Goal: Check status: Check status

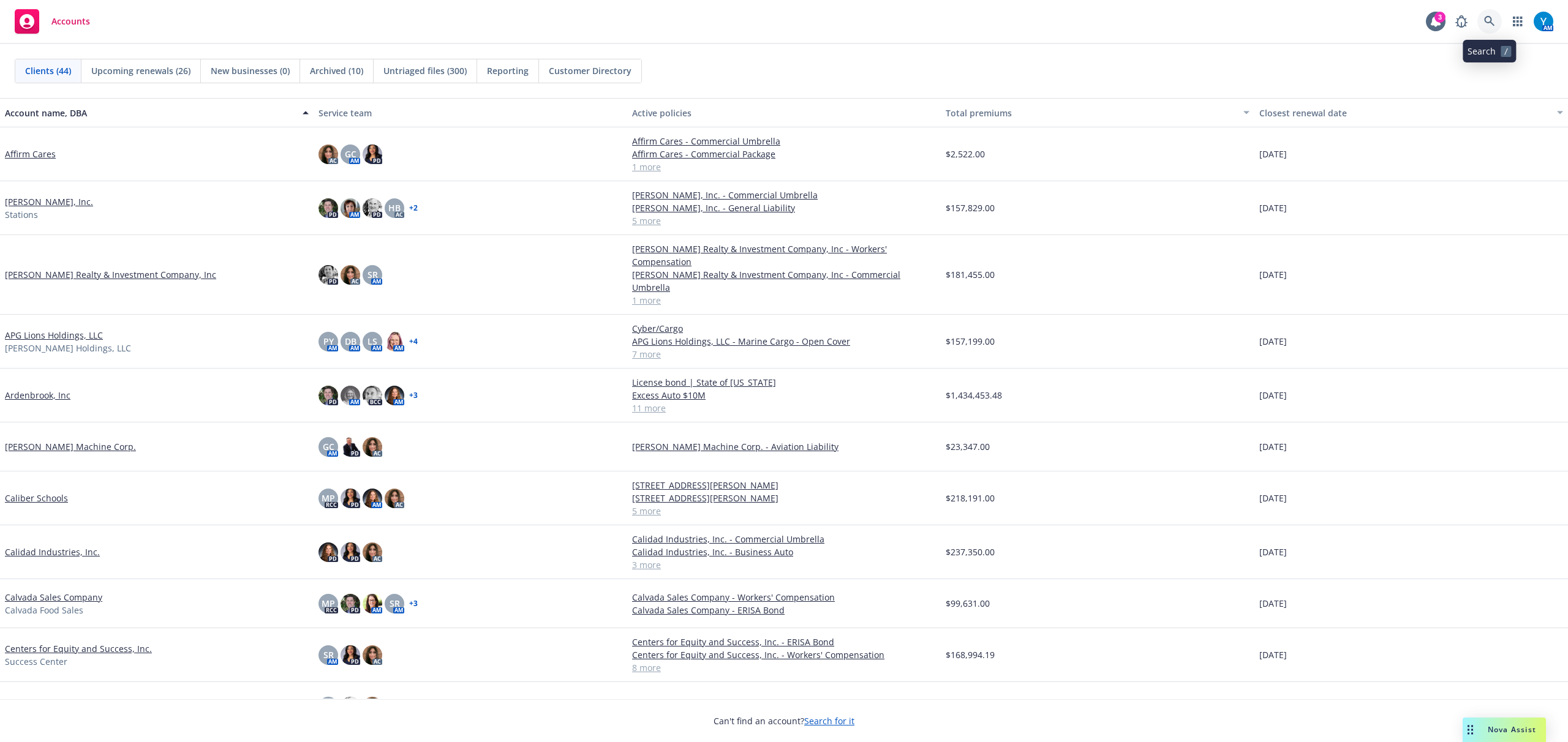
click at [1491, 20] on icon at bounding box center [1489, 21] width 11 height 11
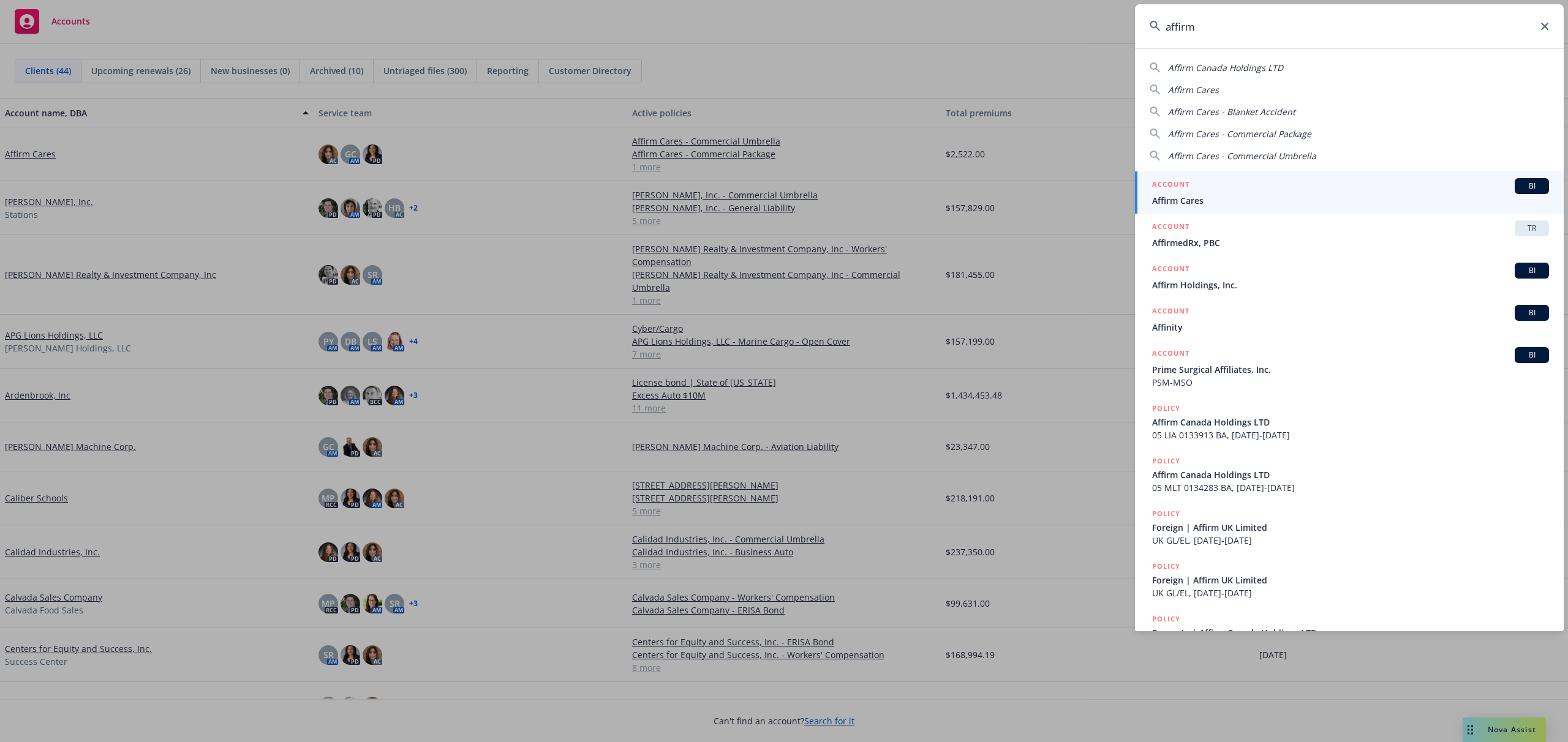
type input "affirm"
click at [1216, 189] on div "ACCOUNT BI" at bounding box center [1350, 186] width 397 height 16
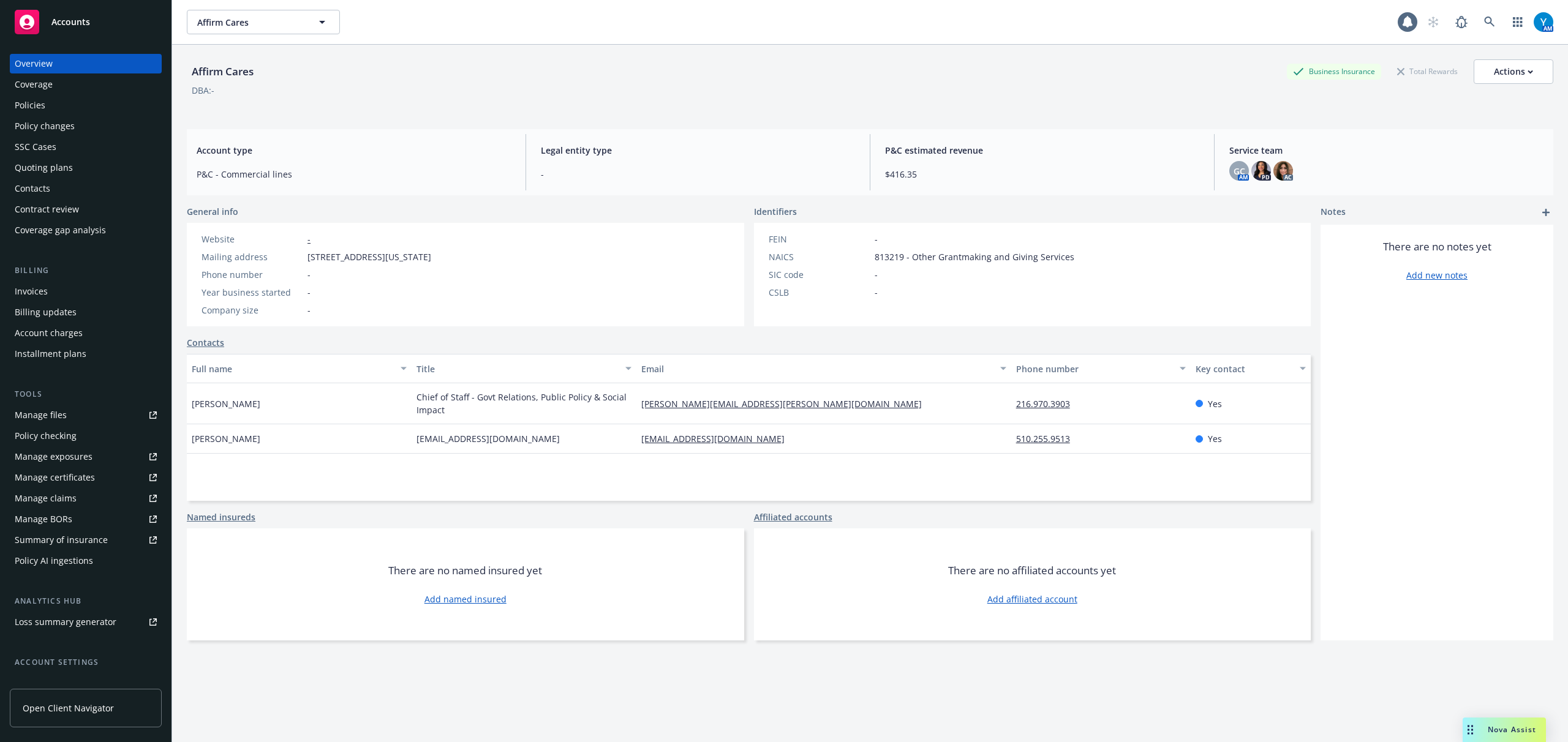
click at [34, 299] on div "Invoices" at bounding box center [31, 292] width 33 height 20
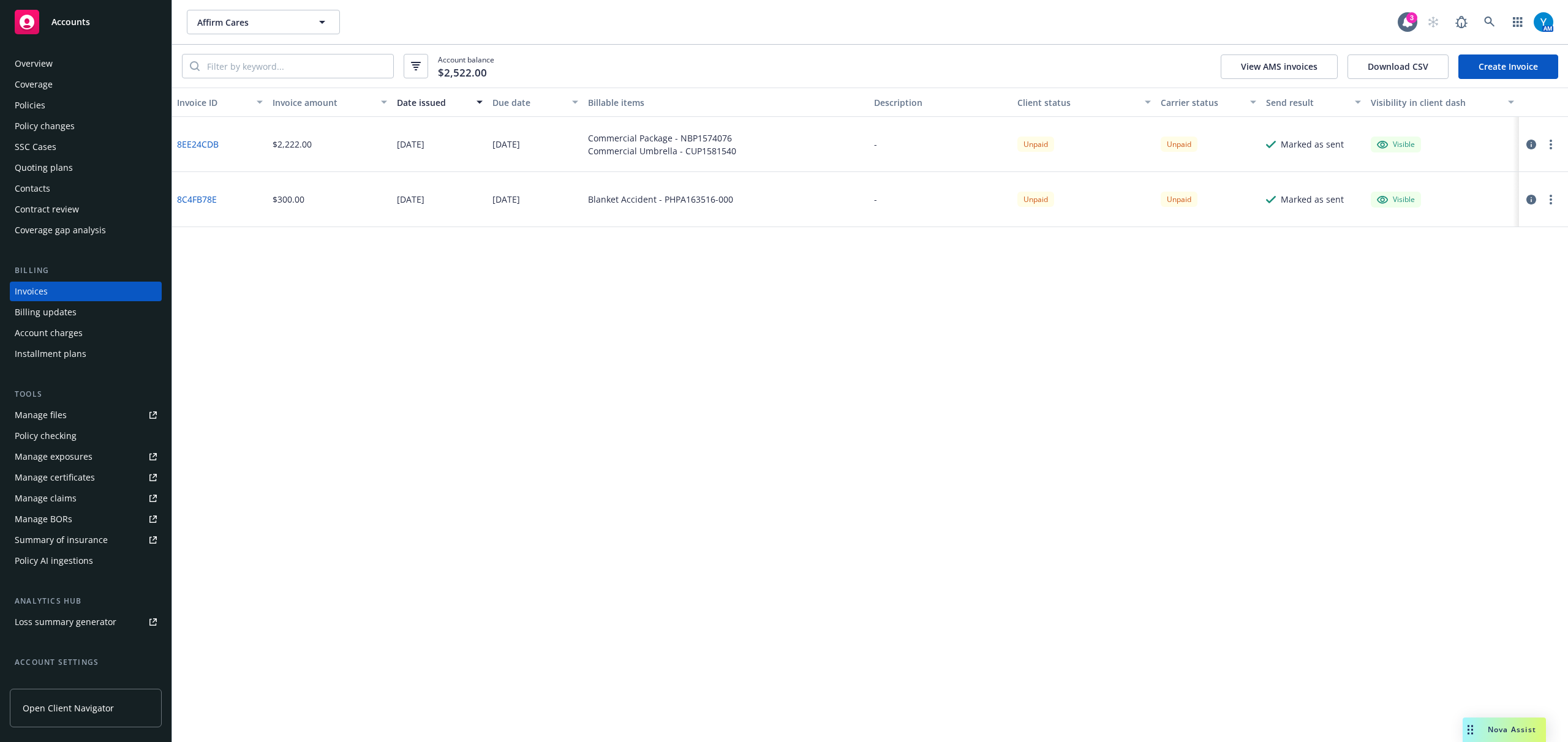
click at [70, 22] on span "Accounts" at bounding box center [71, 22] width 38 height 10
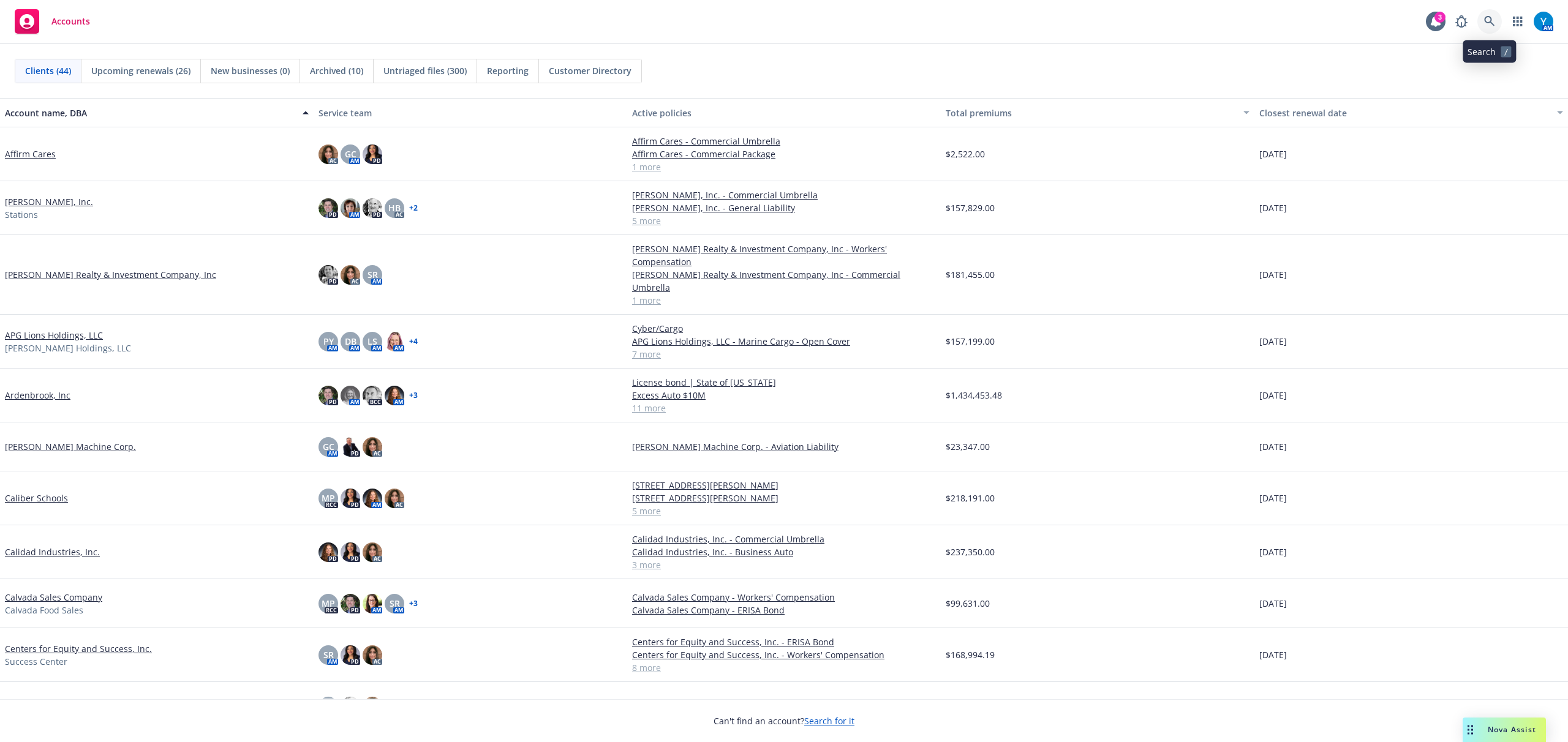
click at [1485, 21] on icon at bounding box center [1489, 21] width 11 height 11
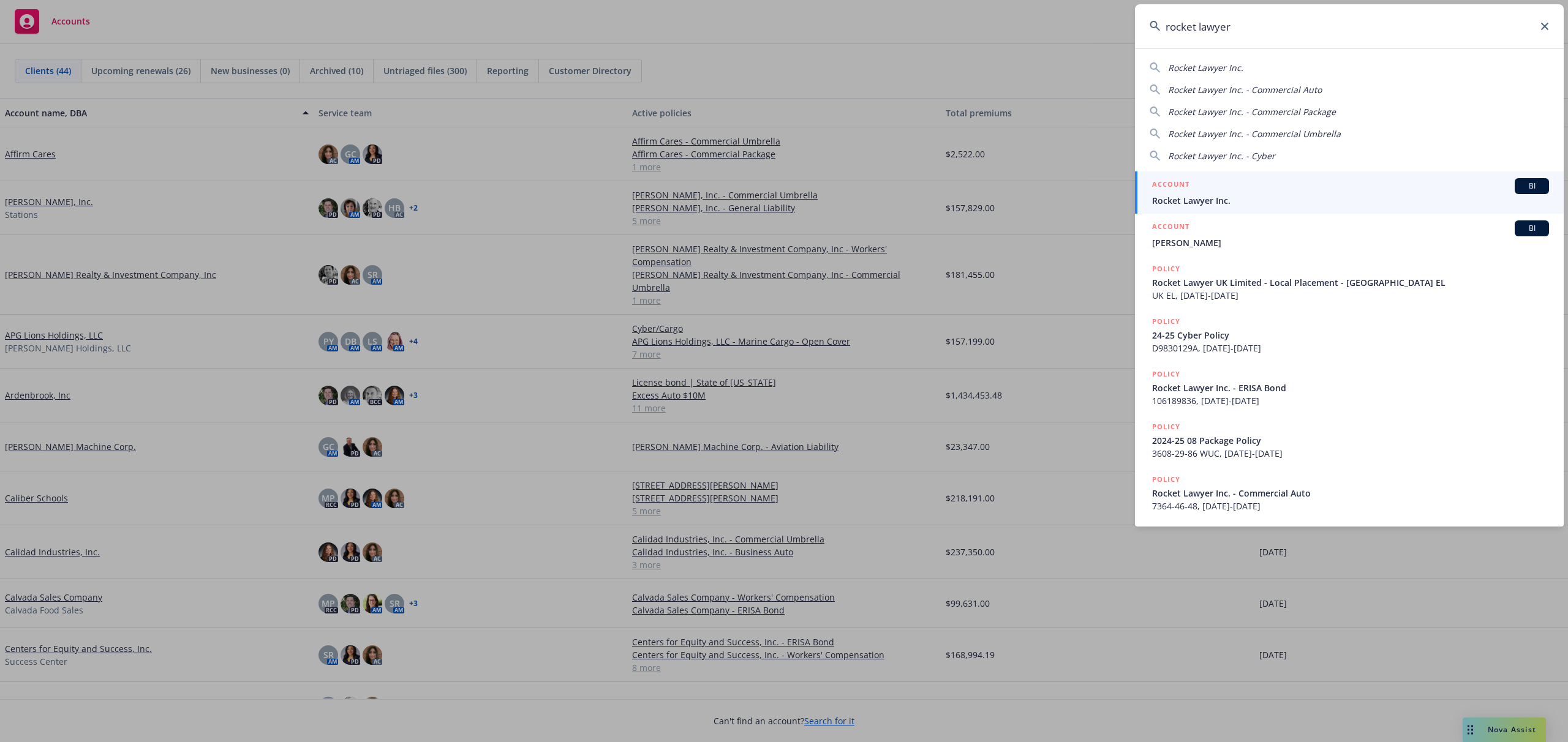
type input "rocket lawyer"
click at [1206, 185] on div "ACCOUNT BI" at bounding box center [1350, 186] width 397 height 16
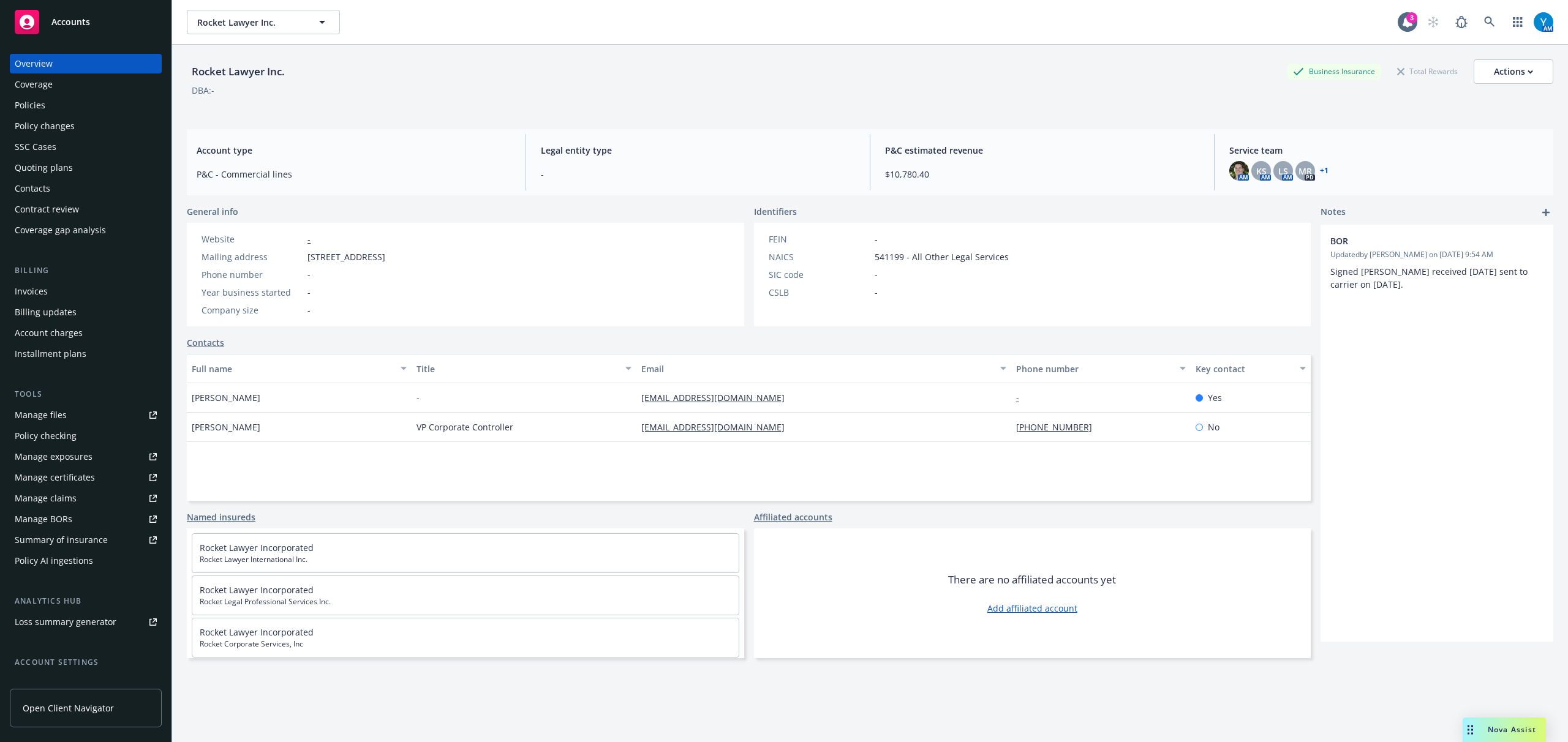
click at [66, 109] on div "Policies" at bounding box center [85, 106] width 142 height 20
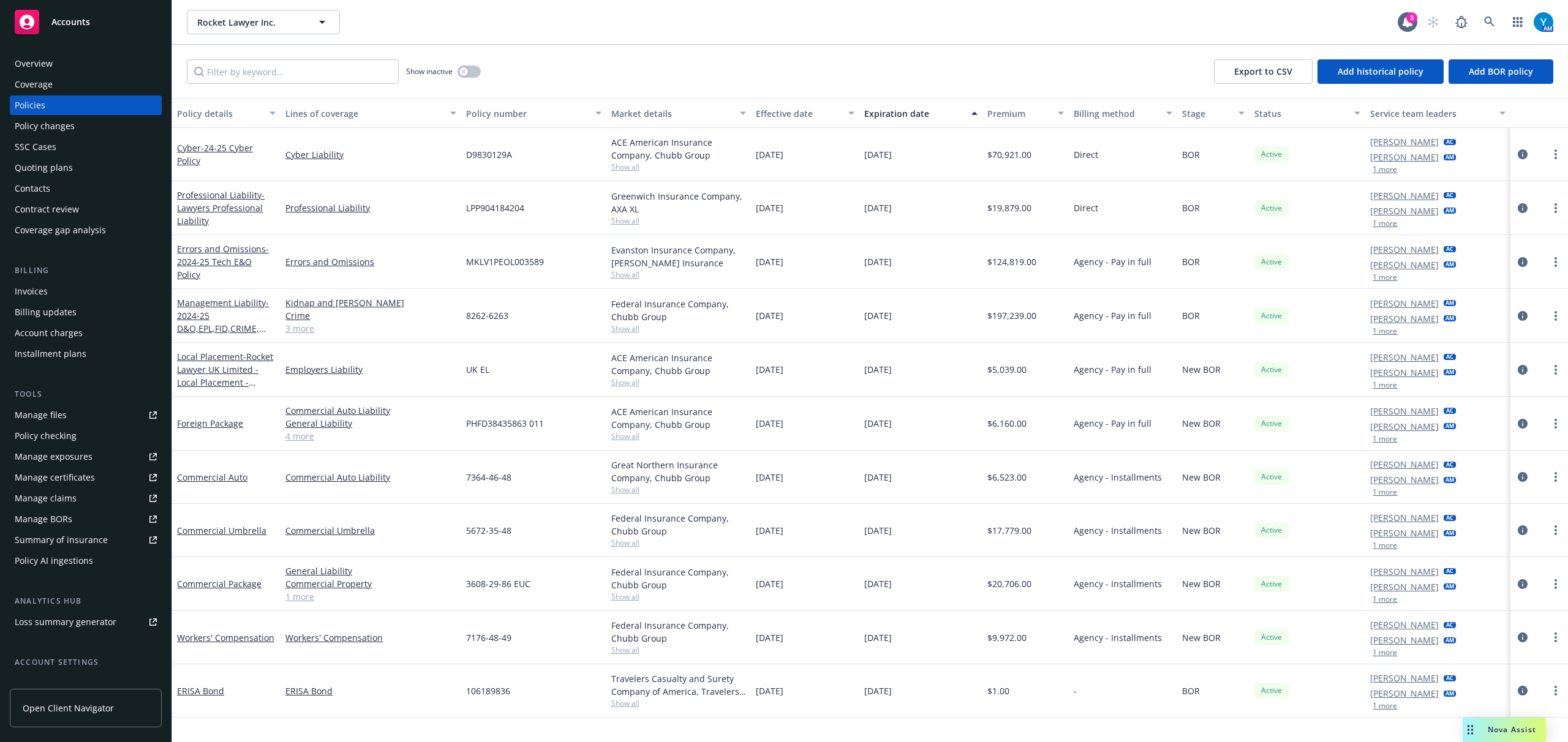
click at [1490, 726] on span "Nova Assist" at bounding box center [1511, 729] width 48 height 11
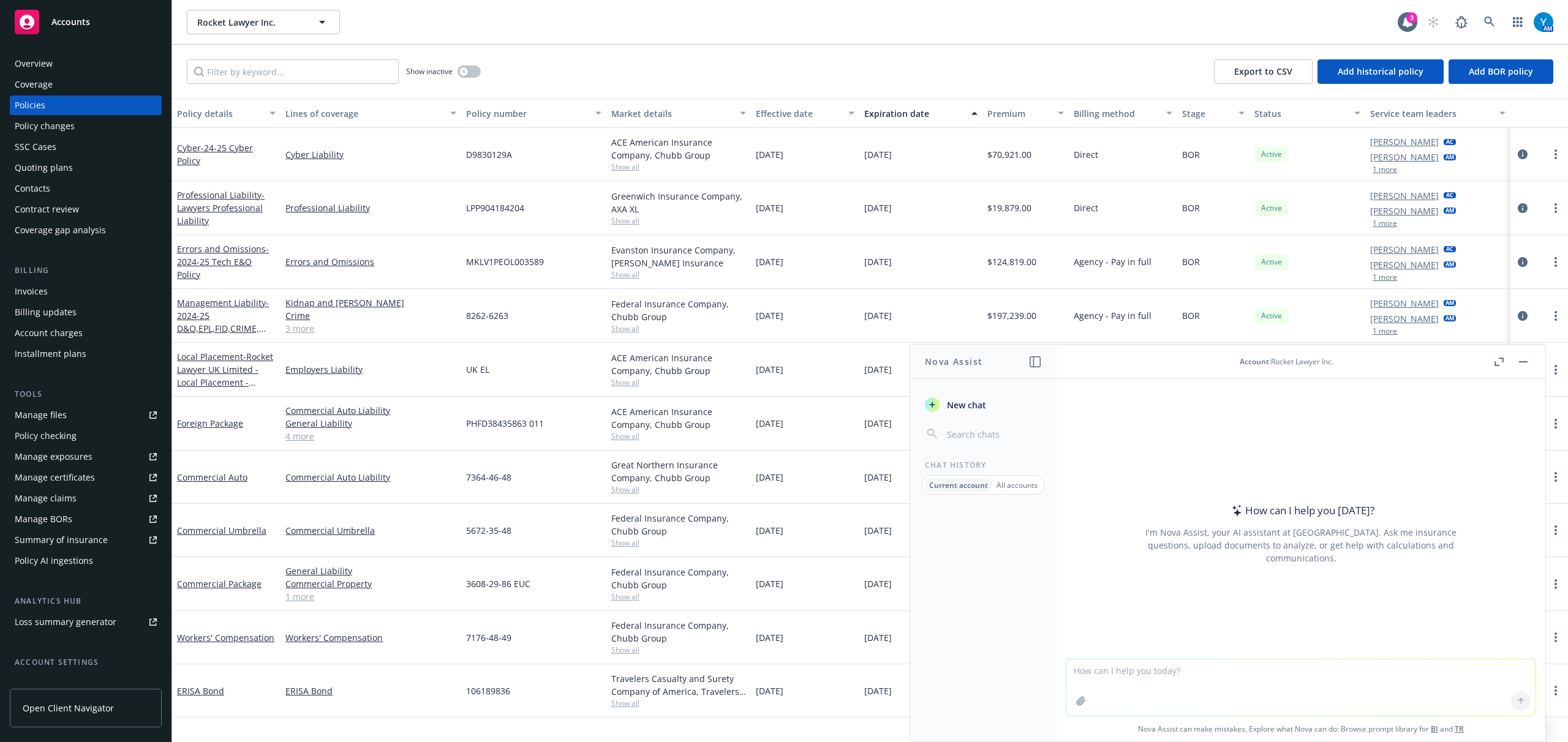
click at [1076, 701] on icon "button" at bounding box center [1081, 701] width 10 height 10
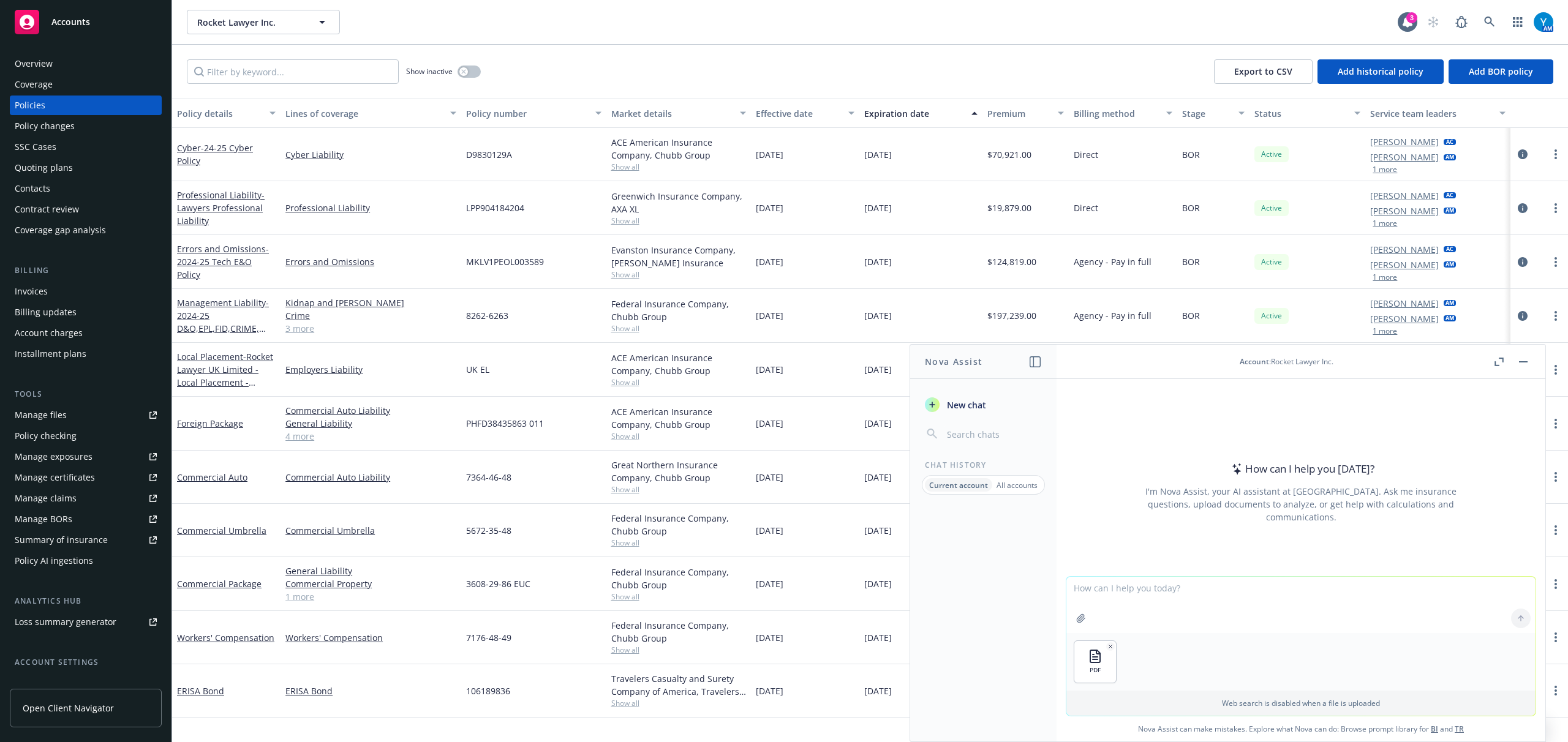
click at [1114, 589] on textarea at bounding box center [1301, 605] width 469 height 56
type textarea "C"
click at [1203, 589] on textarea "Please translate the attached to english." at bounding box center [1301, 604] width 469 height 57
type textarea "Please translate the attached to English."
click at [1517, 618] on icon at bounding box center [1520, 618] width 9 height 9
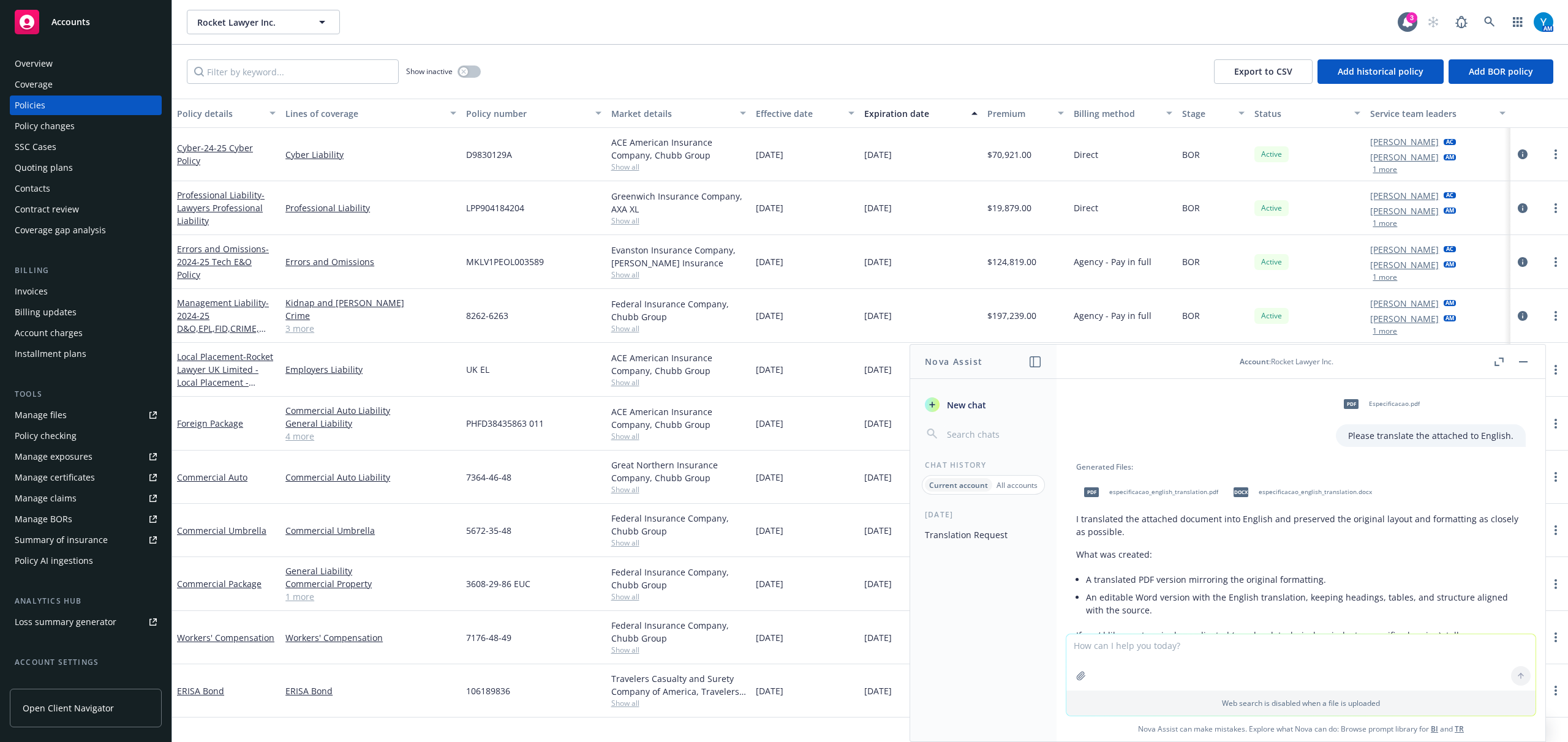
scroll to position [77, 0]
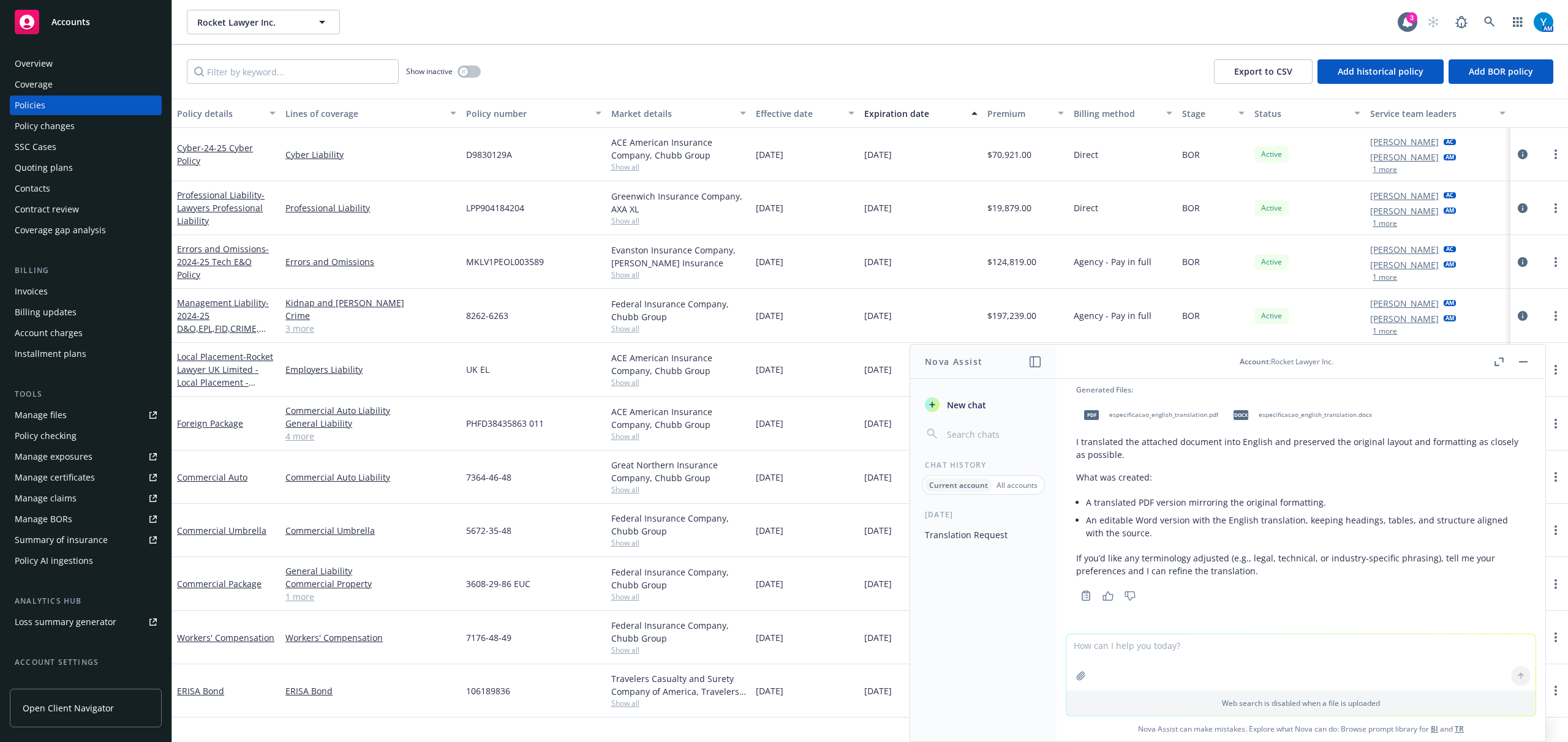
click at [1328, 417] on span "especificacao_english_translation.docx" at bounding box center [1315, 415] width 114 height 8
click at [1138, 417] on span "especificacao_english_translation.pdf" at bounding box center [1163, 415] width 109 height 8
click at [1522, 361] on icon "button" at bounding box center [1523, 362] width 9 height 1
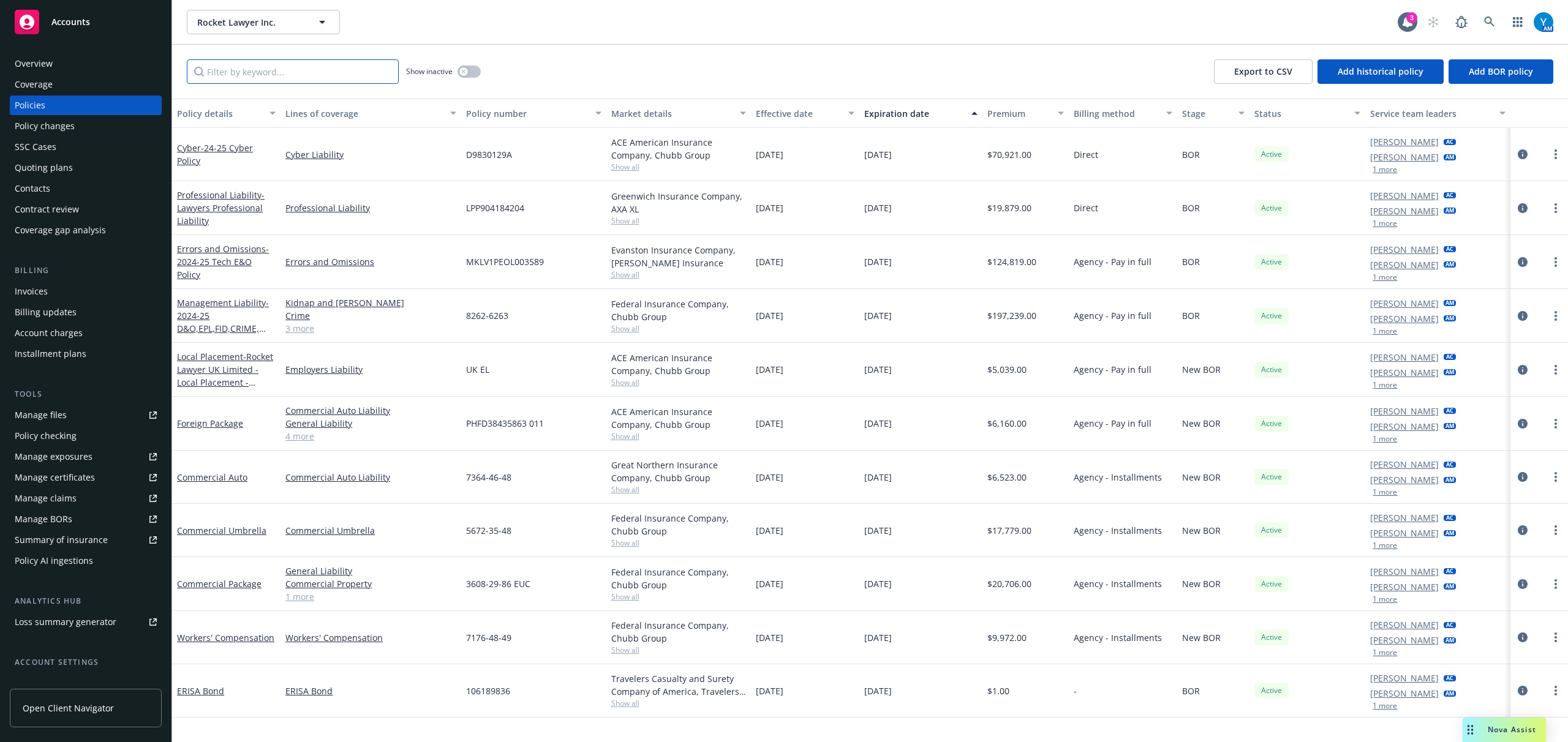
click at [269, 72] on input "Filter by keyword..." at bounding box center [292, 71] width 212 height 24
click at [57, 169] on div "Quoting plans" at bounding box center [44, 168] width 58 height 20
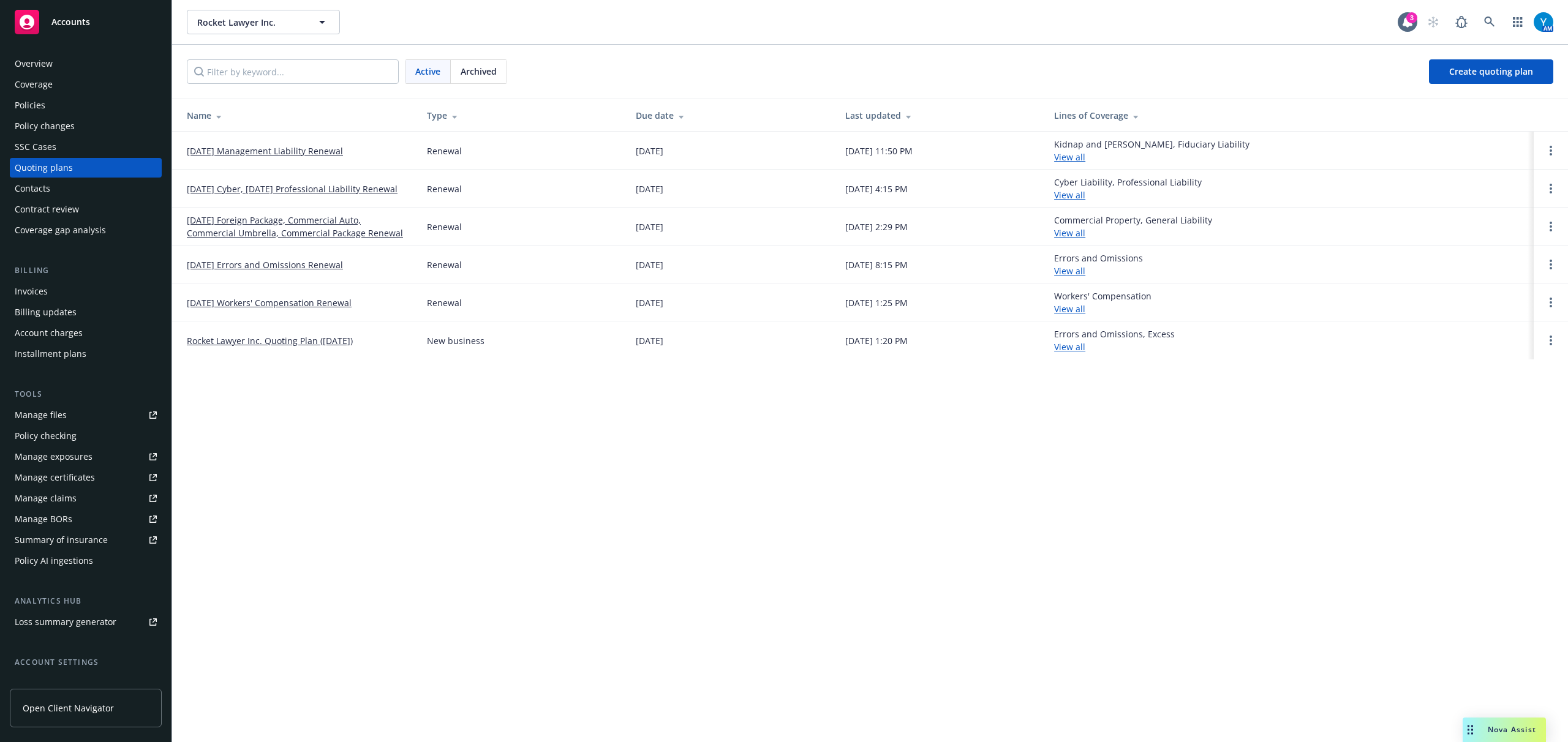
click at [325, 230] on link "[DATE] Foreign Package, Commercial Auto, Commercial Umbrella, Commercial Packag…" at bounding box center [297, 226] width 221 height 26
